Goal: Find specific page/section: Find specific page/section

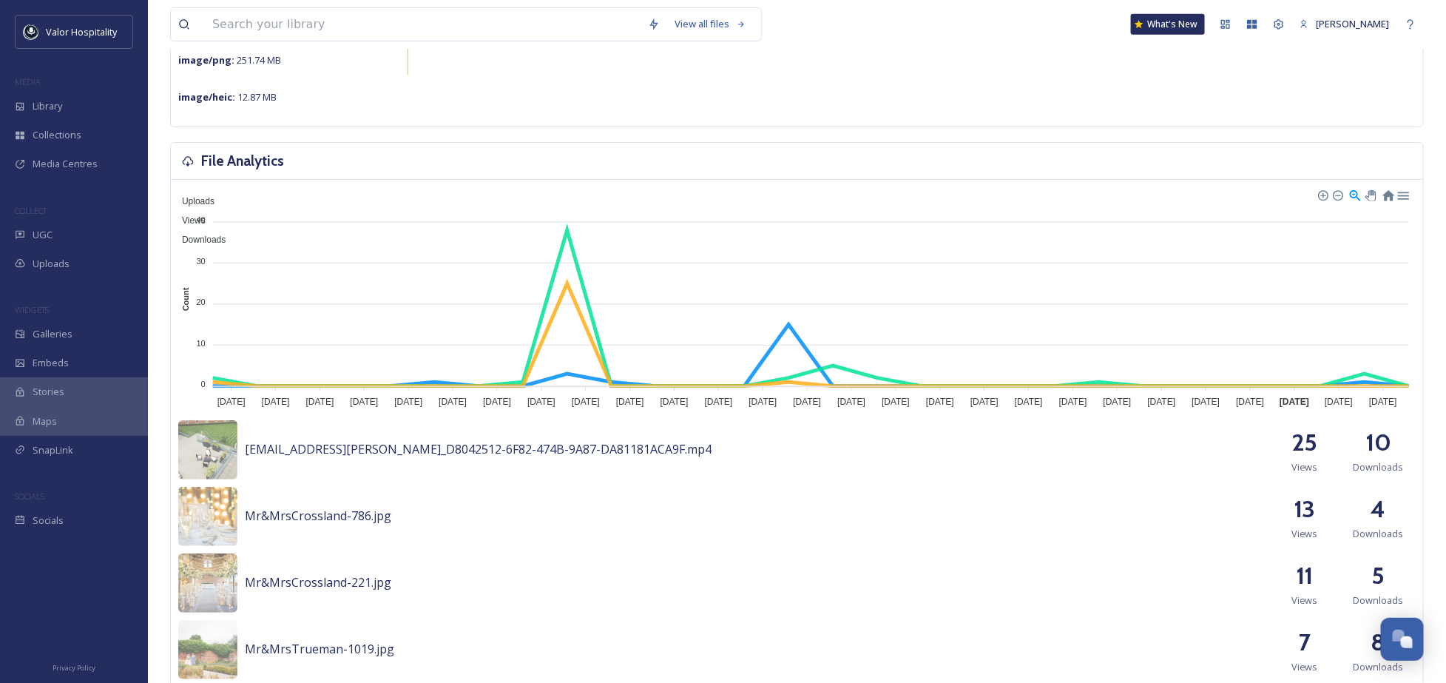
scroll to position [394, 0]
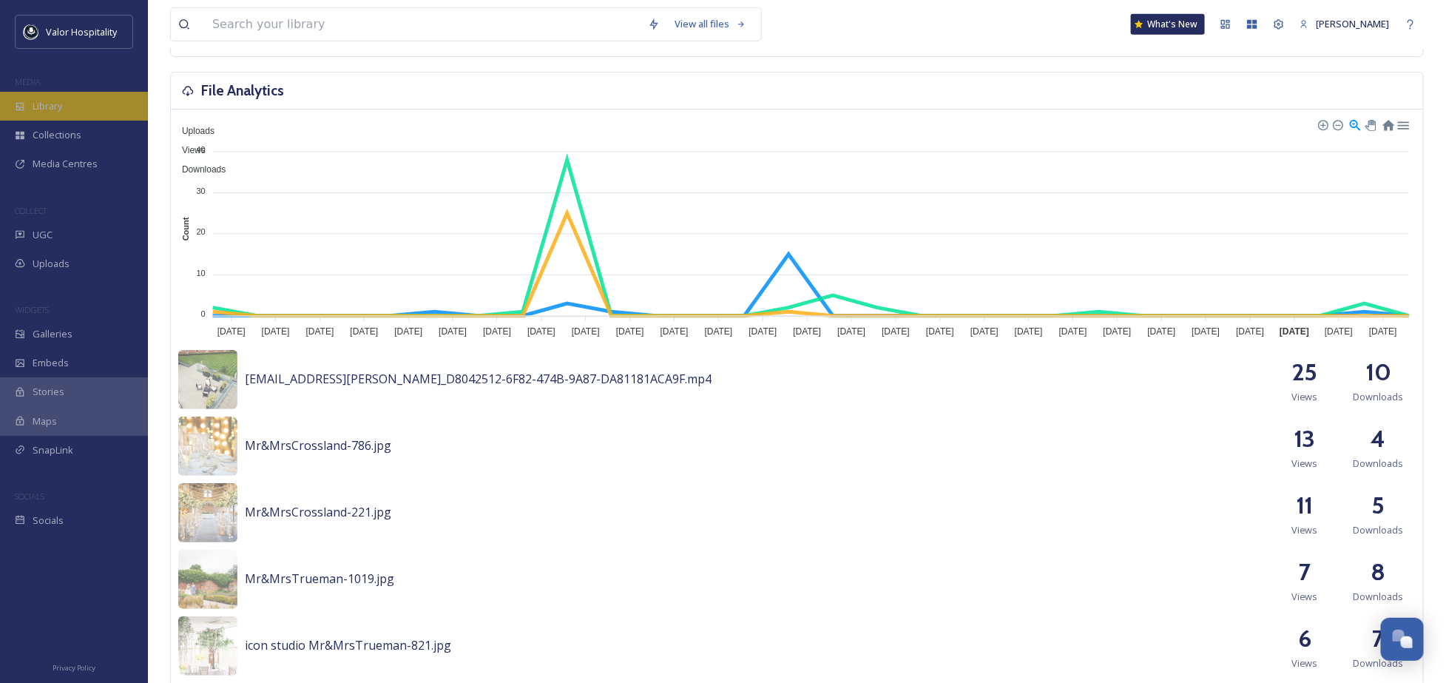
click at [86, 110] on div "Library" at bounding box center [74, 106] width 148 height 29
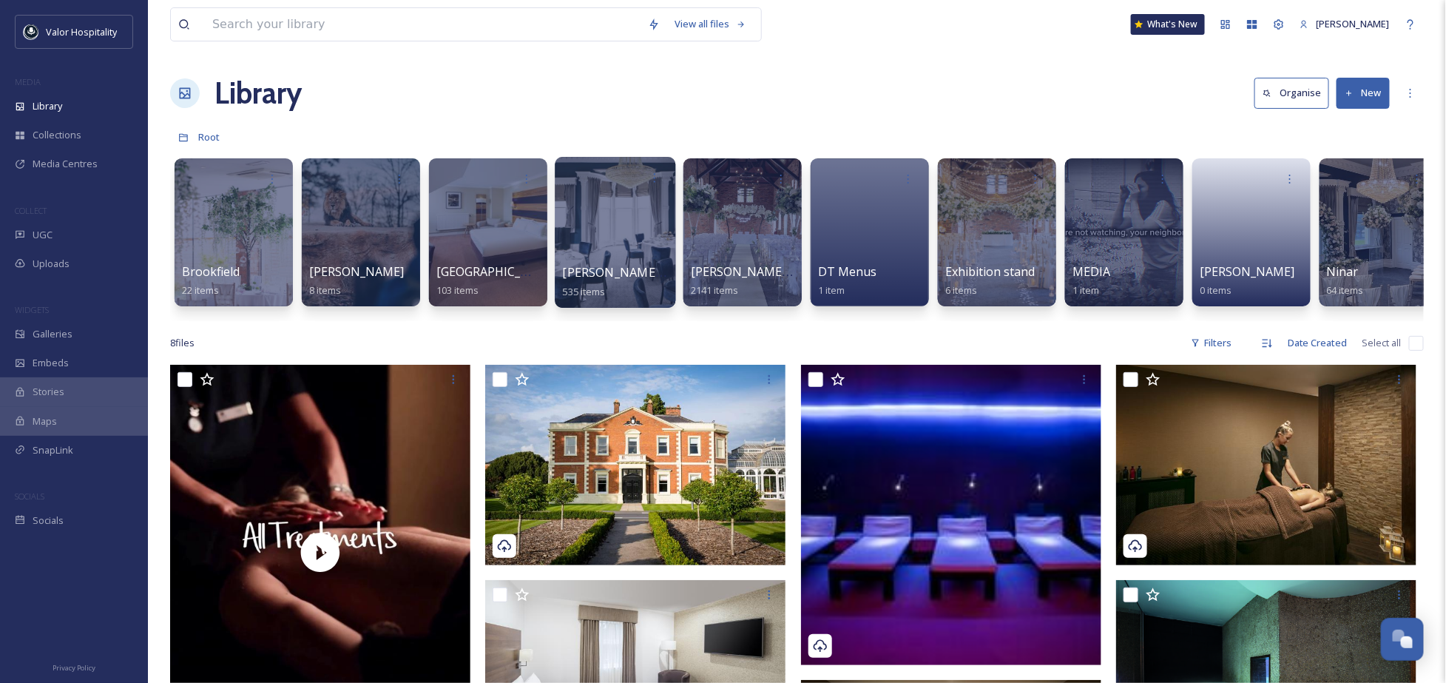
click at [627, 264] on span "[PERSON_NAME] ALL" at bounding box center [623, 272] width 121 height 16
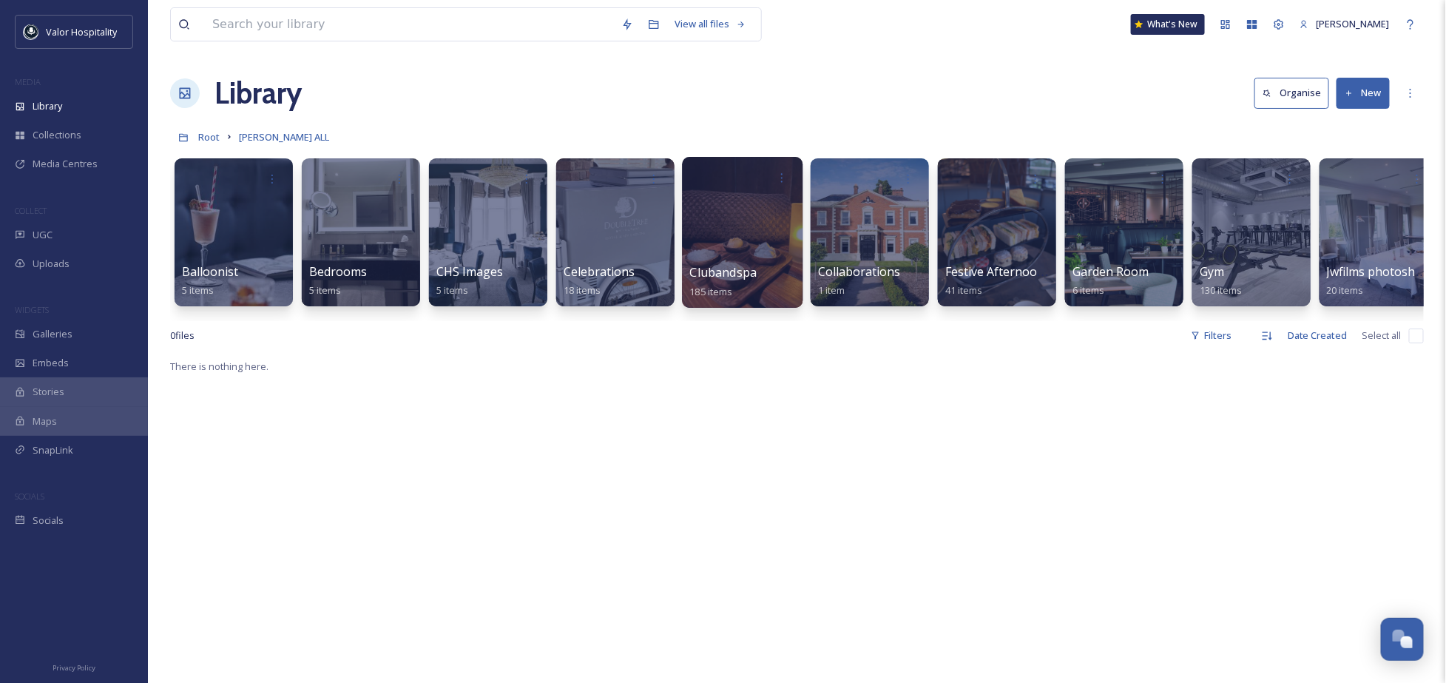
click at [745, 252] on div at bounding box center [742, 232] width 121 height 151
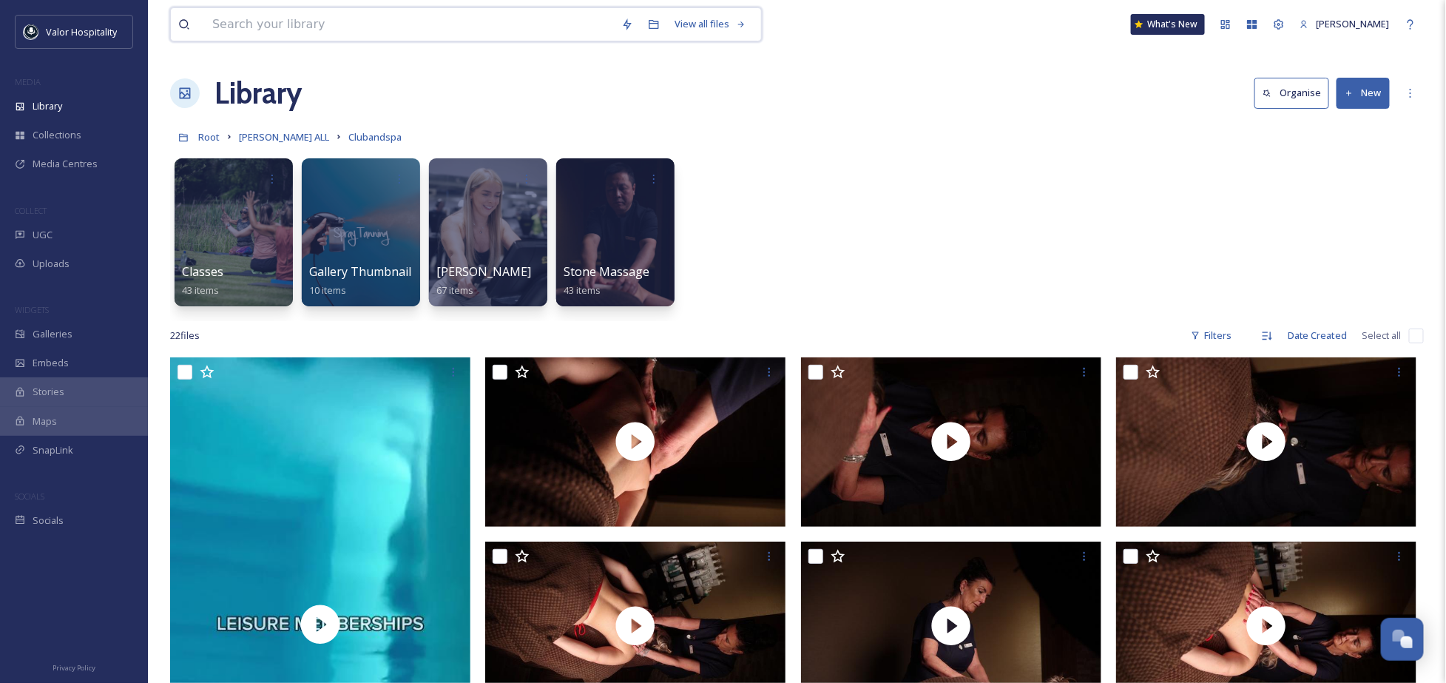
click at [325, 20] on input at bounding box center [409, 24] width 409 height 33
type input "face of"
click at [325, 27] on input "To enrich screen reader interactions, please activate Accessibility in Grammarl…" at bounding box center [444, 24] width 385 height 33
click at [909, 246] on div "Classes 43 items Gallery Thumbnail 10 items [PERSON_NAME] 67 items Stone Massag…" at bounding box center [797, 236] width 1254 height 170
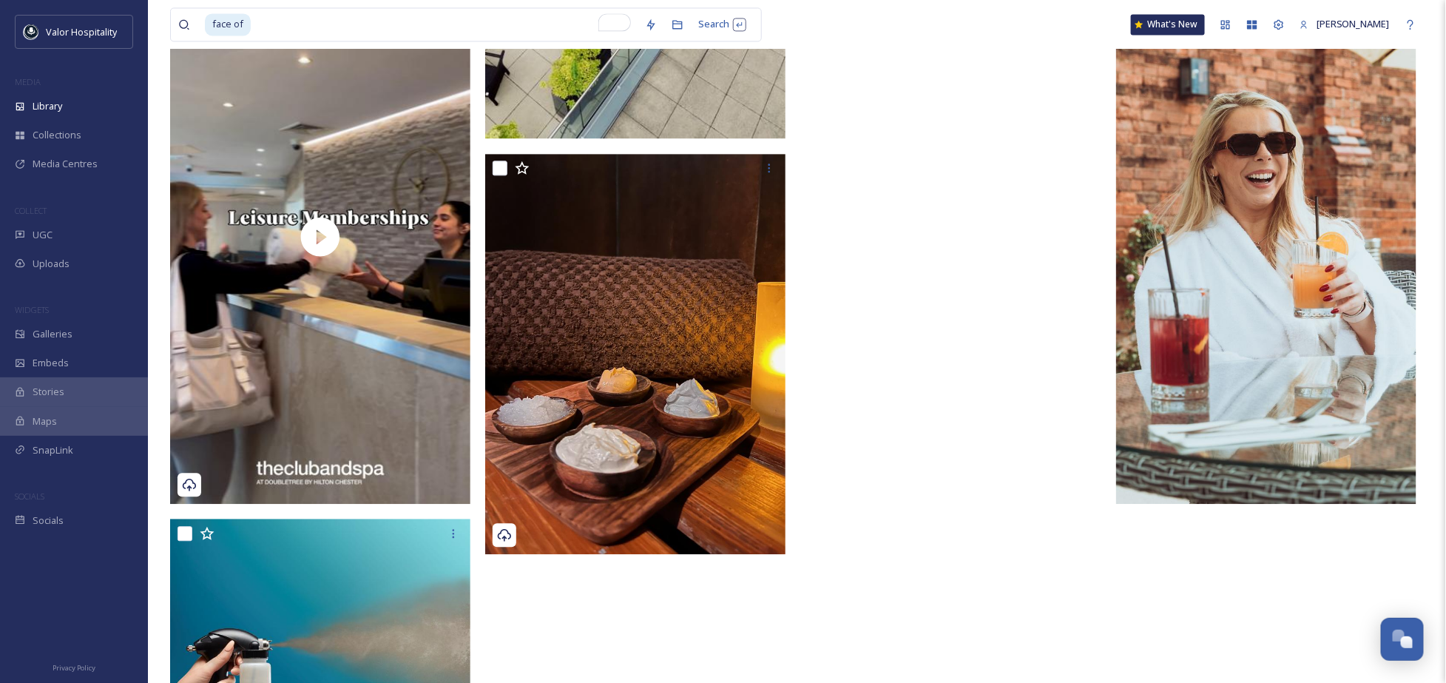
scroll to position [1353, 0]
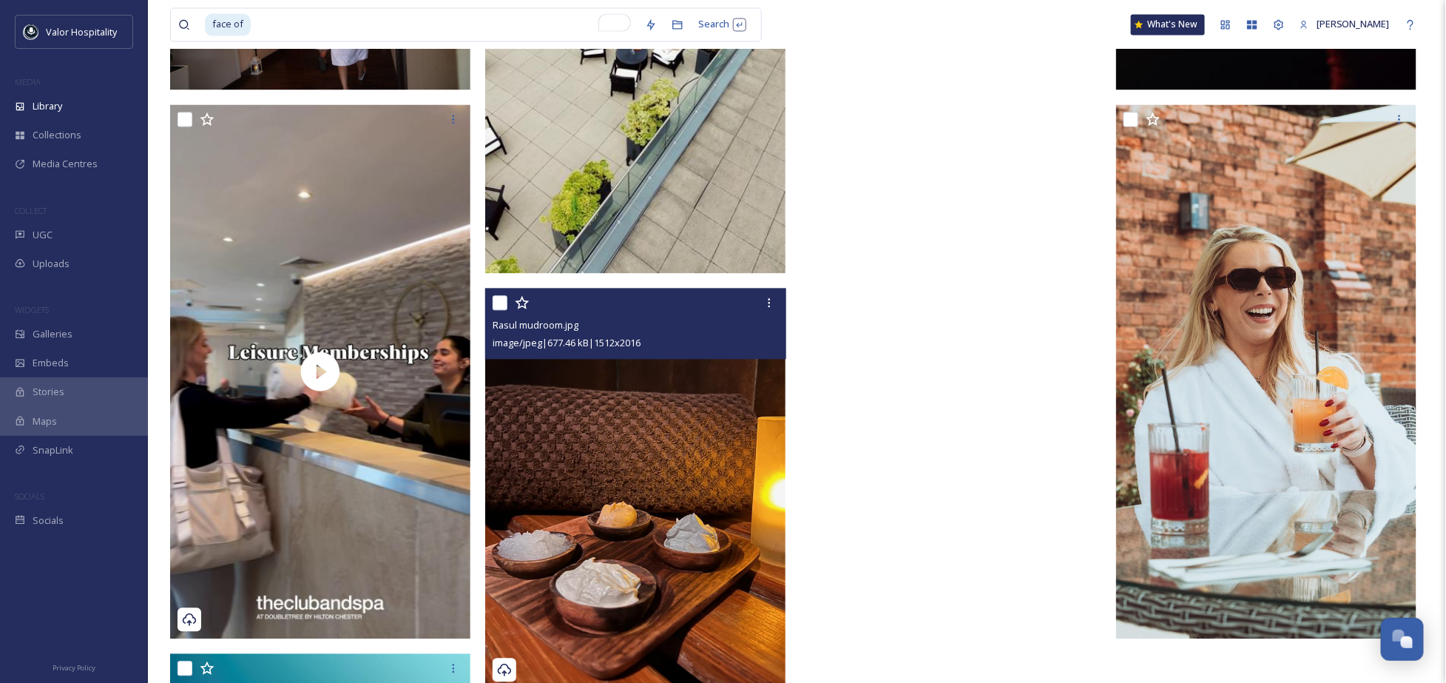
click at [647, 434] on img at bounding box center [635, 489] width 300 height 400
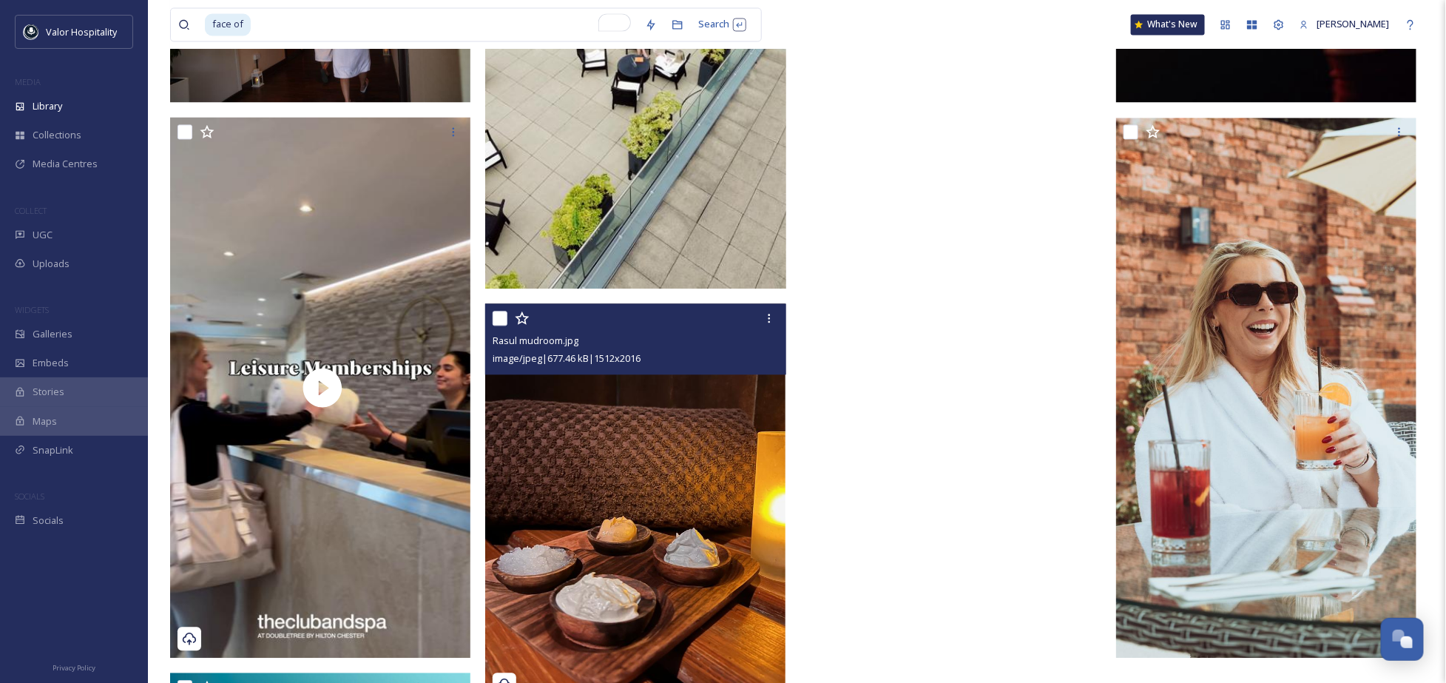
click at [611, 563] on img at bounding box center [635, 503] width 300 height 400
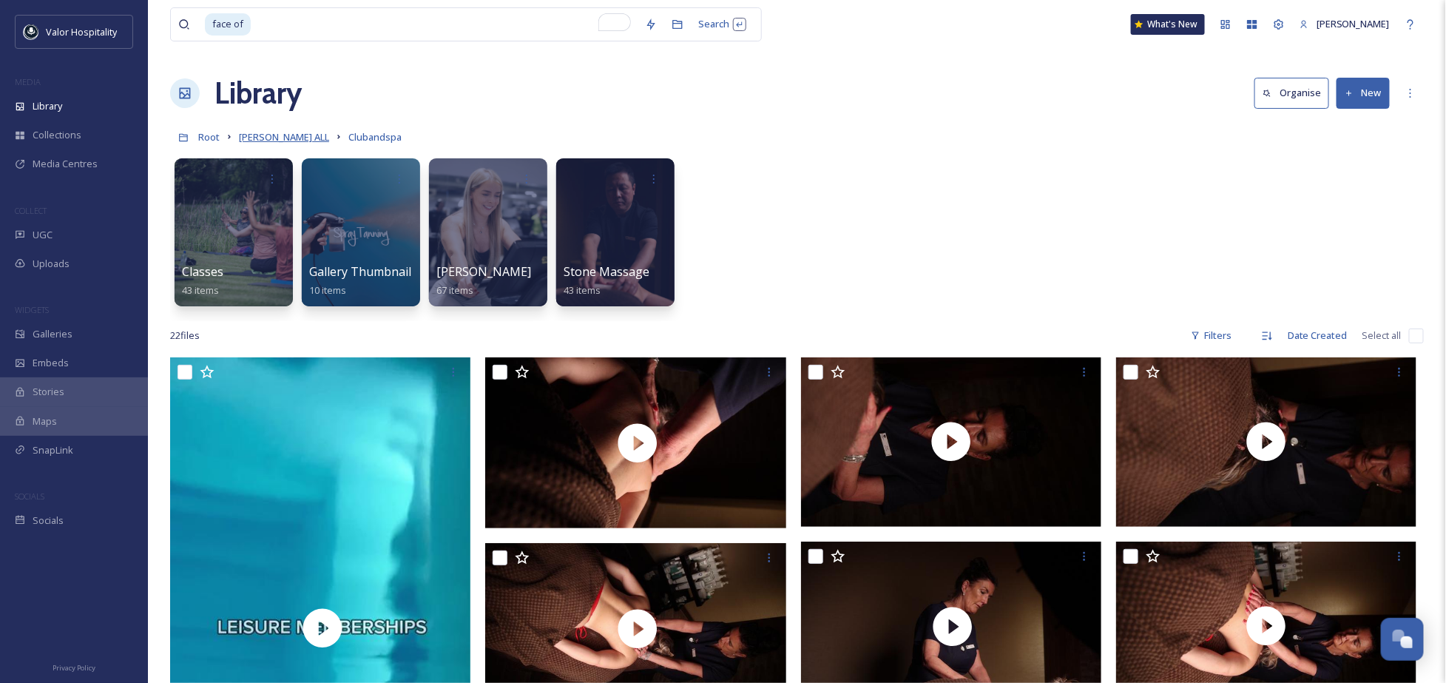
click at [272, 138] on span "[PERSON_NAME] ALL" at bounding box center [284, 136] width 90 height 13
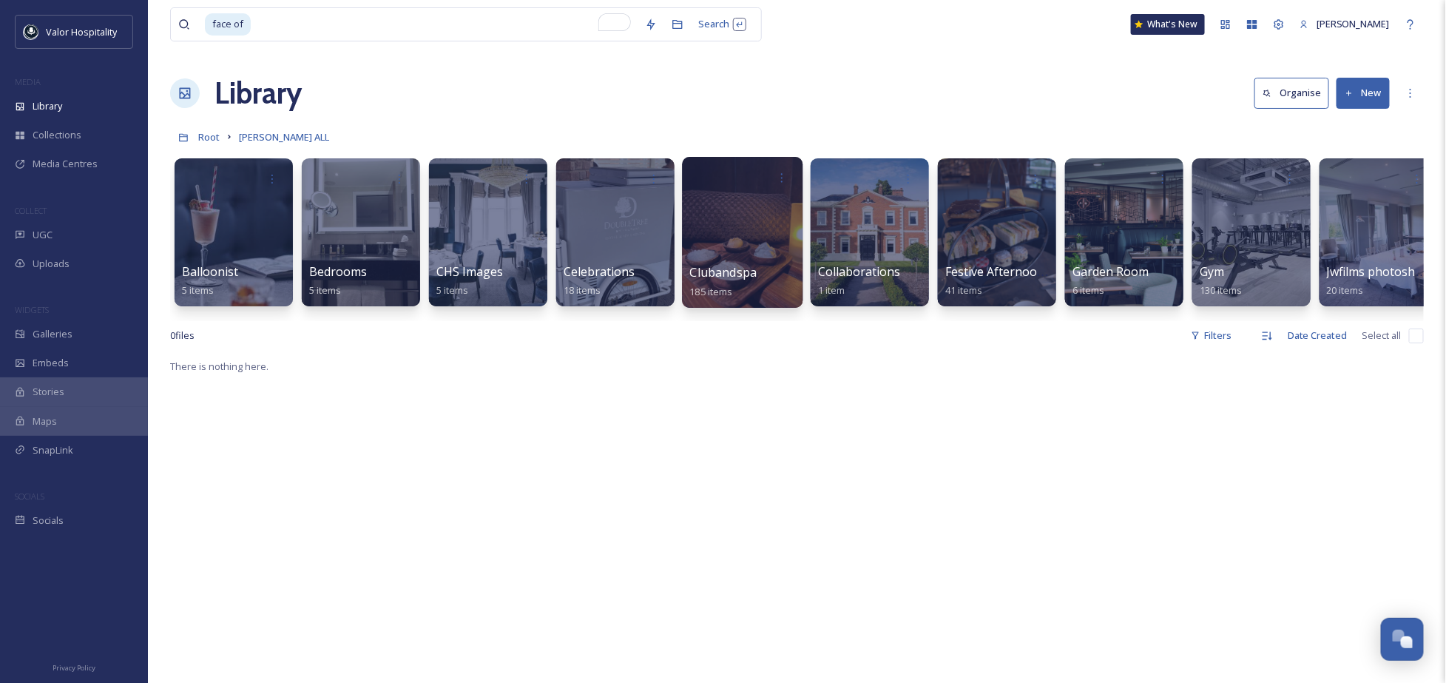
click at [729, 268] on span "Clubandspa" at bounding box center [723, 272] width 67 height 16
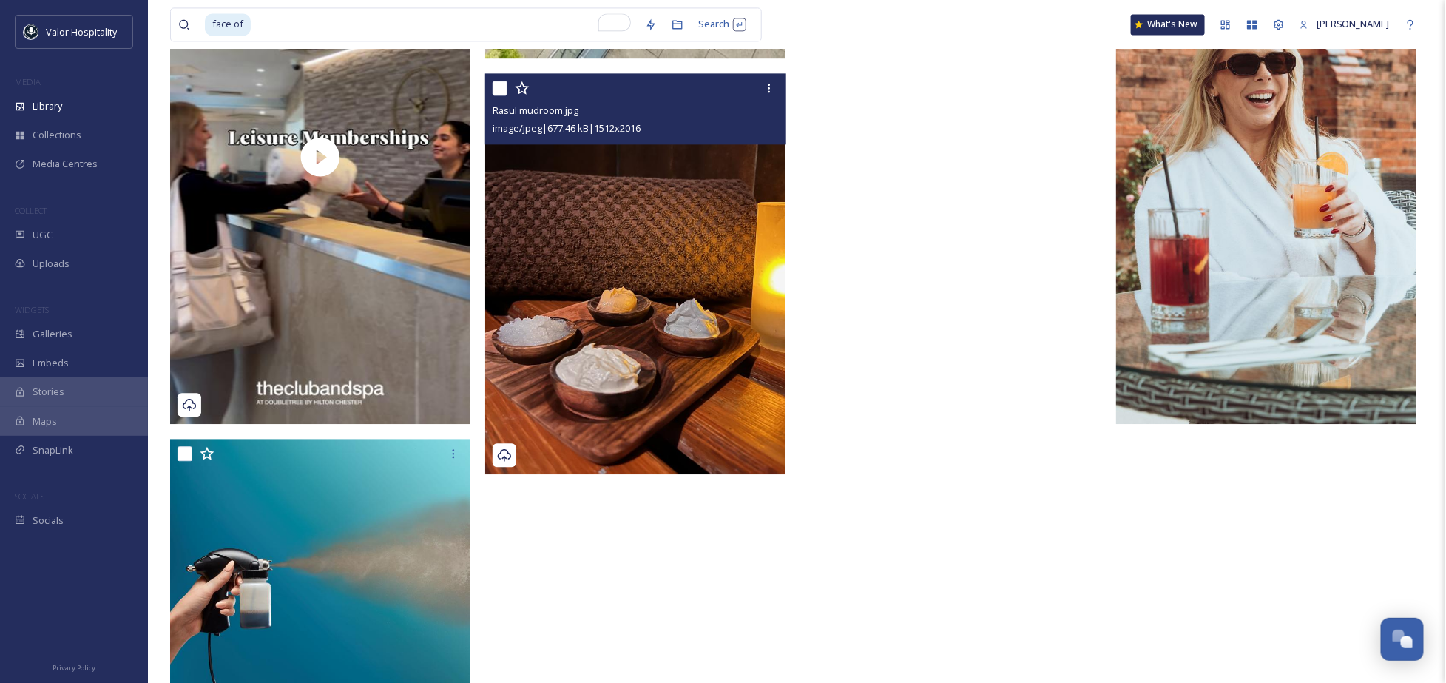
scroll to position [1649, 0]
